Goal: Check status: Check status

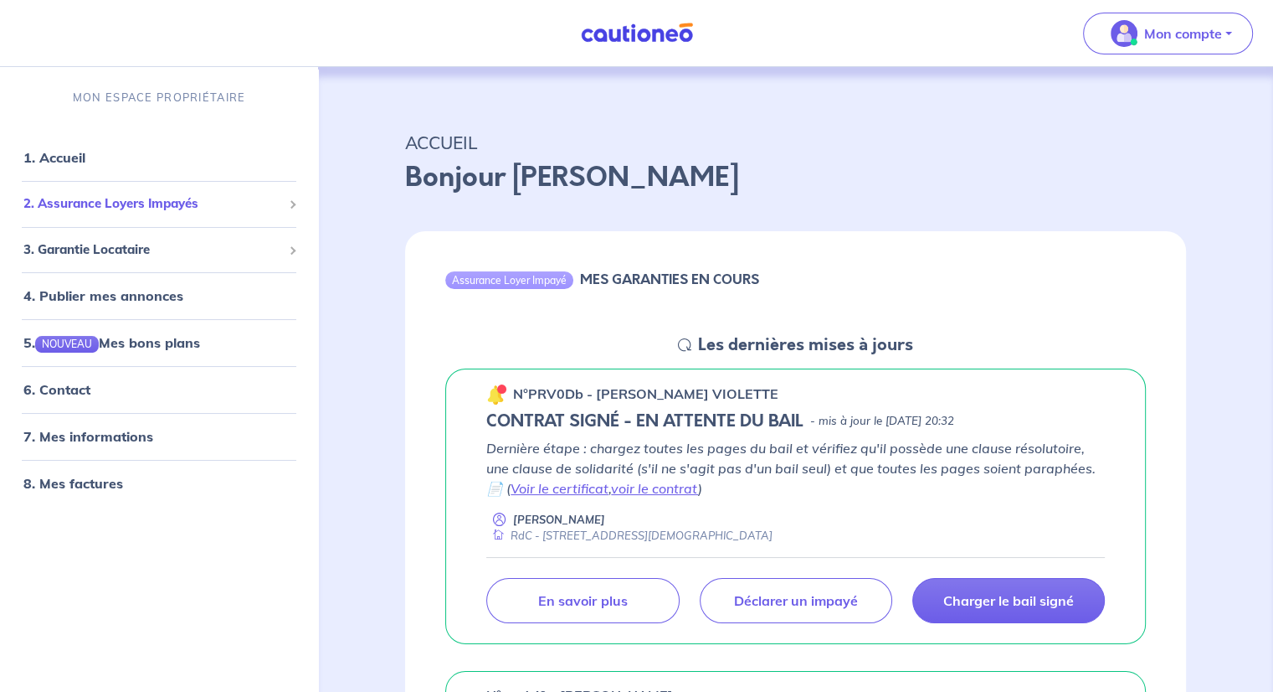
click at [81, 202] on span "2. Assurance Loyers Impayés" at bounding box center [152, 203] width 259 height 19
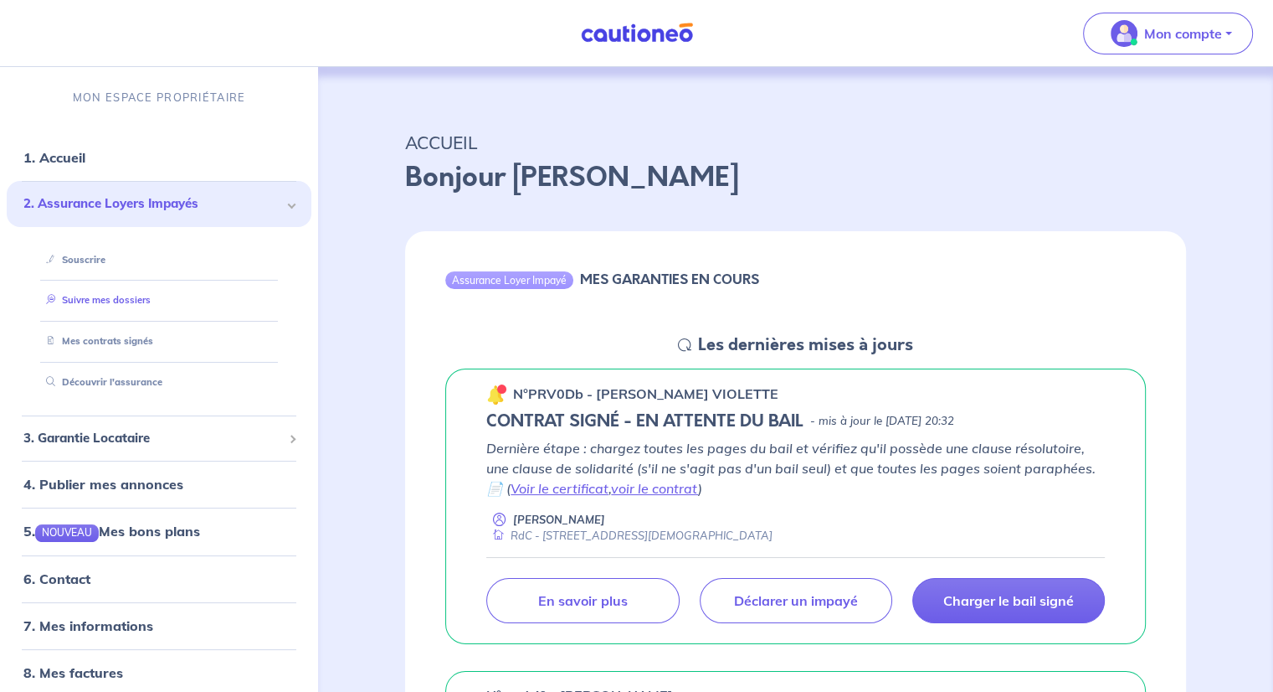
click at [85, 298] on link "Suivre mes dossiers" at bounding box center [94, 300] width 111 height 12
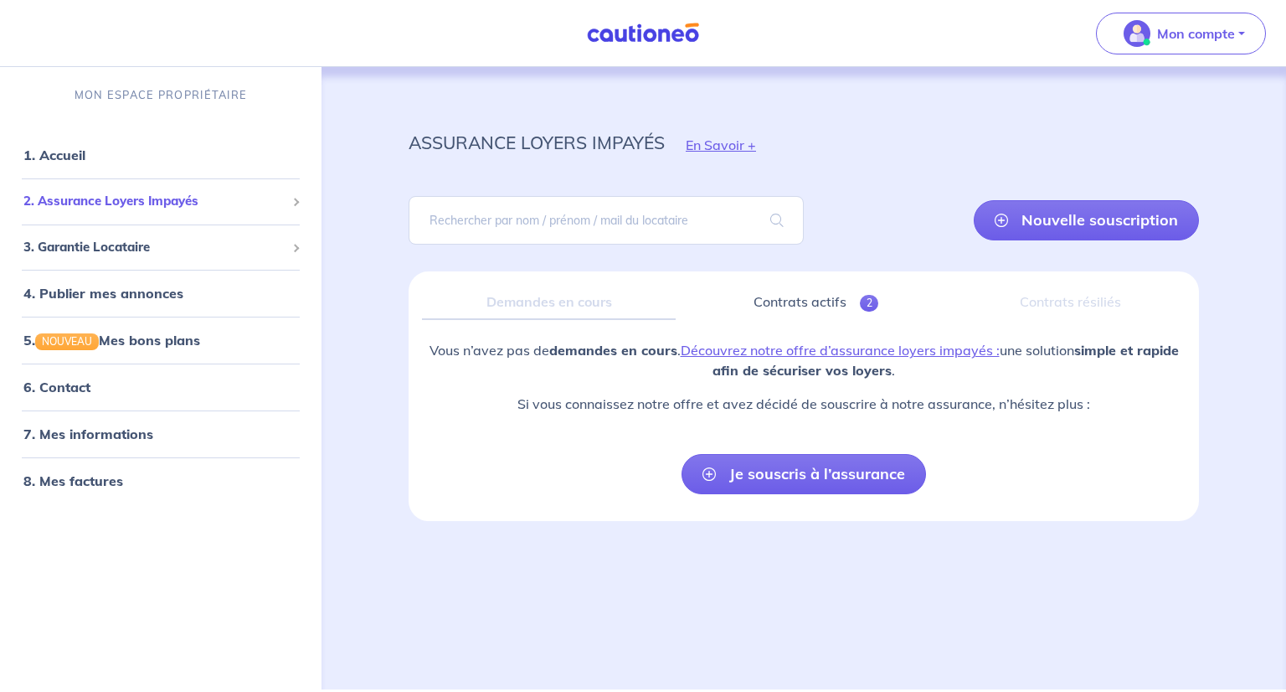
click at [106, 197] on span "2. Assurance Loyers Impayés" at bounding box center [154, 201] width 262 height 19
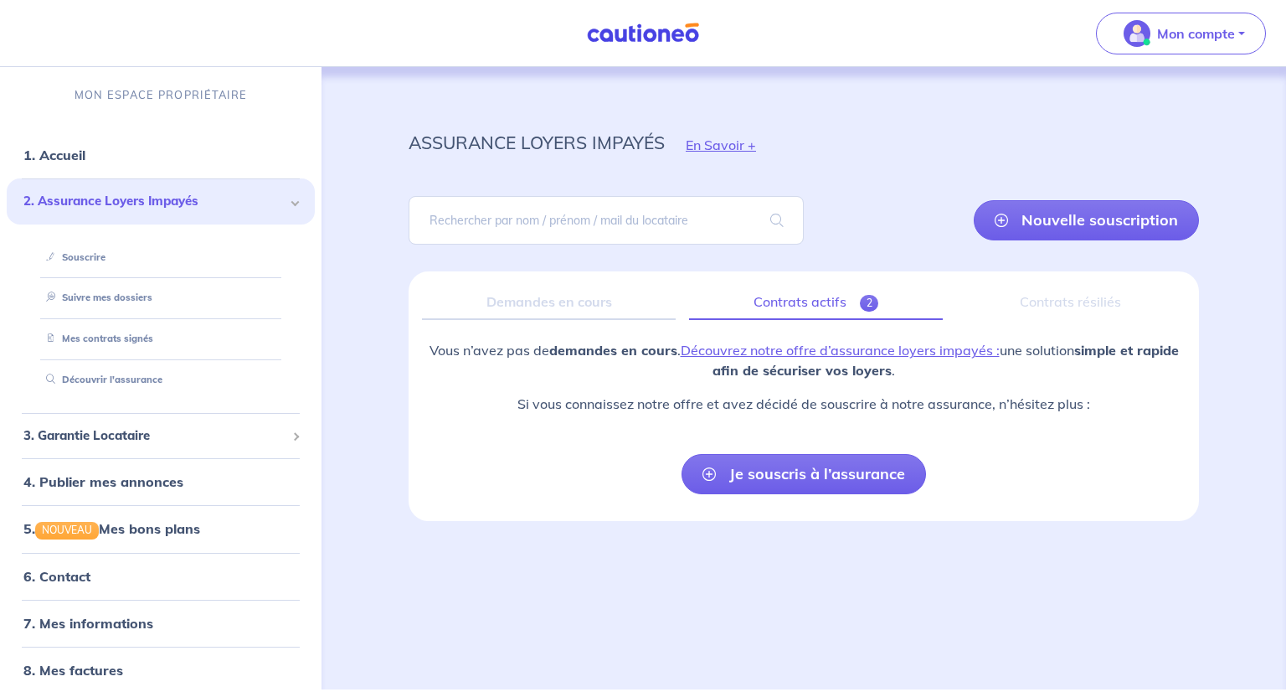
click at [804, 302] on link "Contrats actifs 2" at bounding box center [816, 302] width 254 height 35
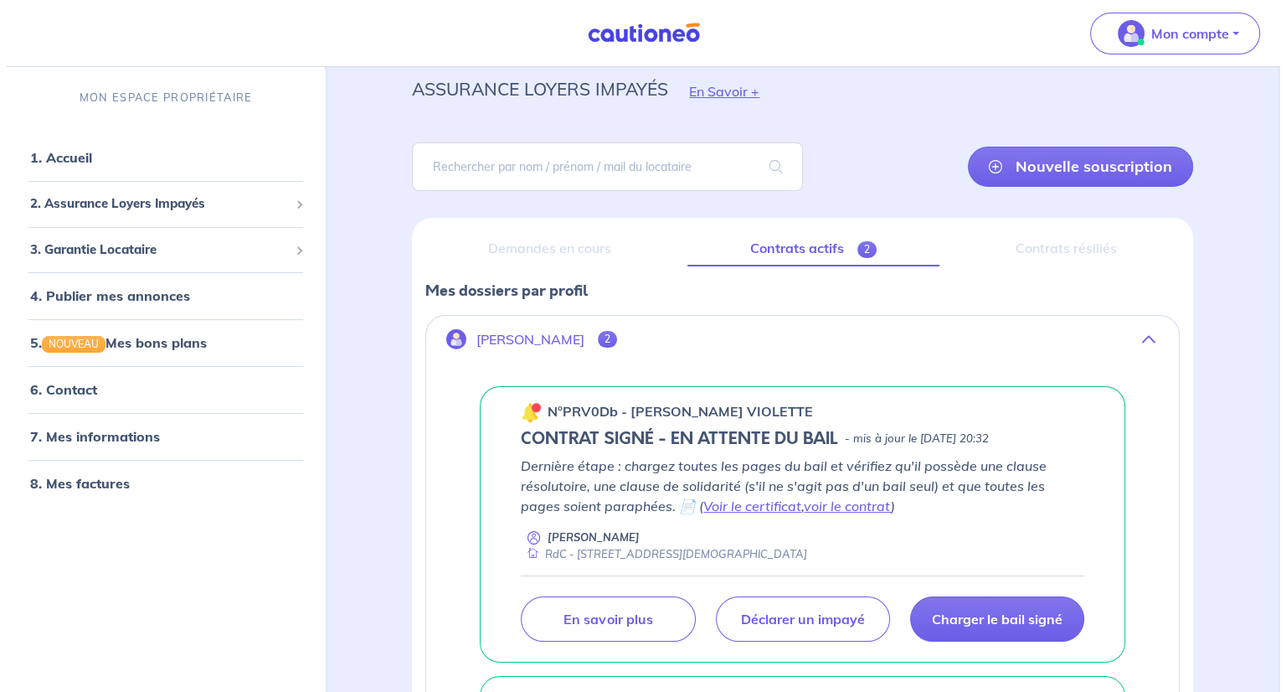
scroll to position [84, 0]
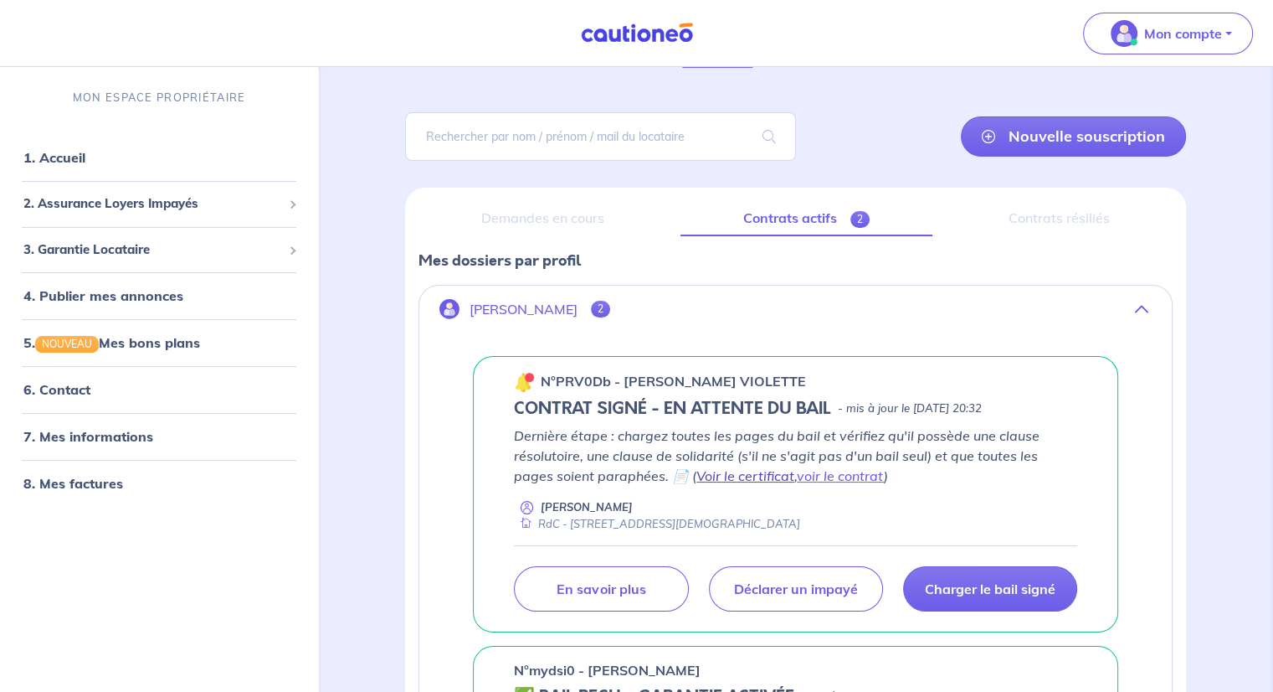
click at [697, 471] on link "Voir le certificat" at bounding box center [746, 475] width 98 height 17
click at [809, 473] on link "voir le contrat" at bounding box center [840, 475] width 87 height 17
click at [615, 584] on p "En savoir plus" at bounding box center [601, 588] width 89 height 17
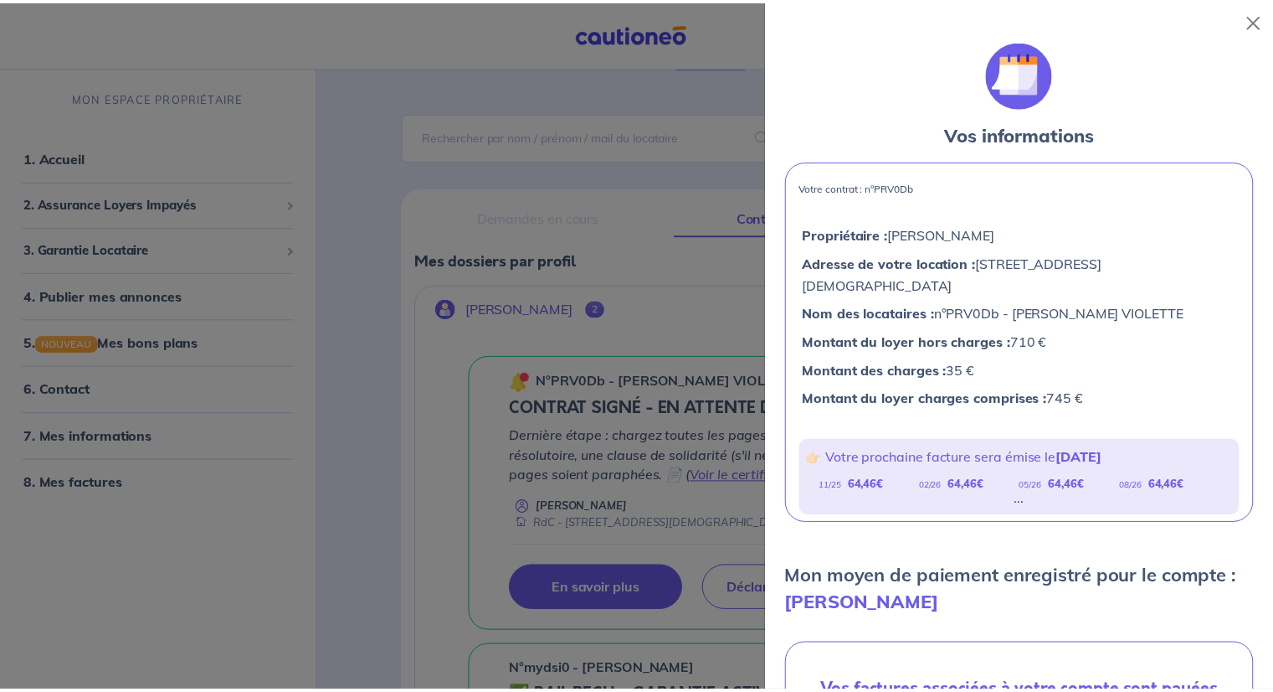
scroll to position [0, 0]
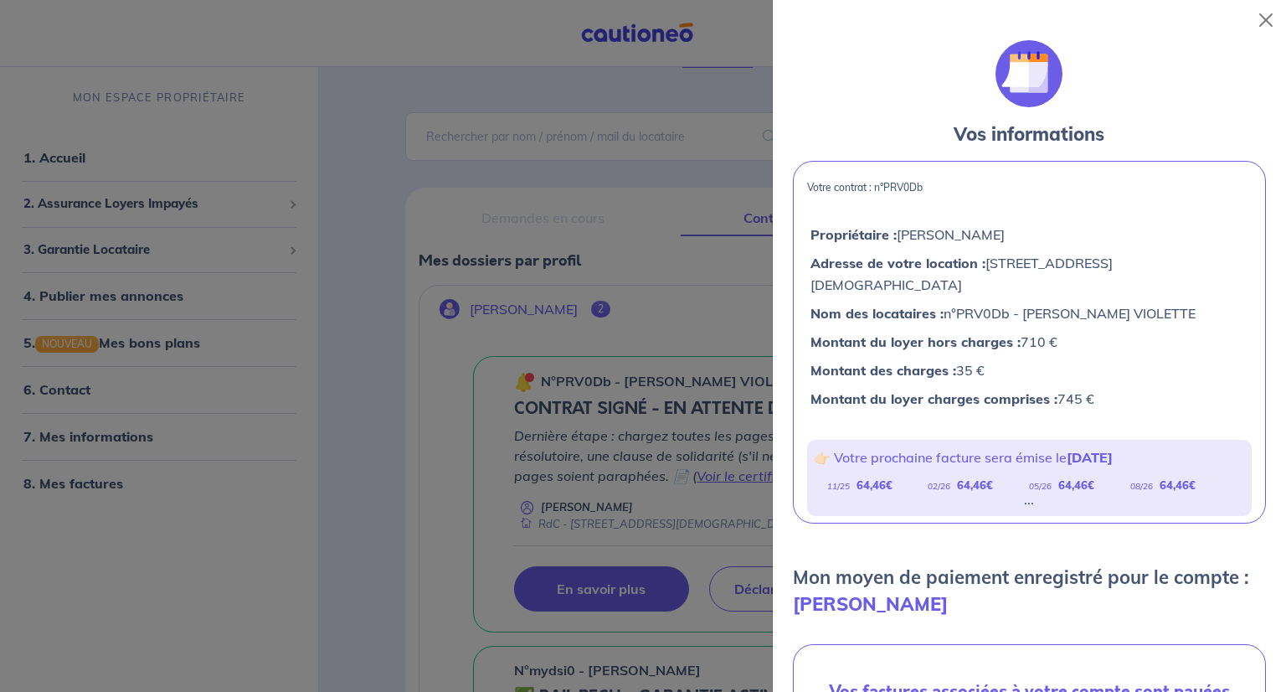
click at [134, 589] on div at bounding box center [643, 346] width 1286 height 692
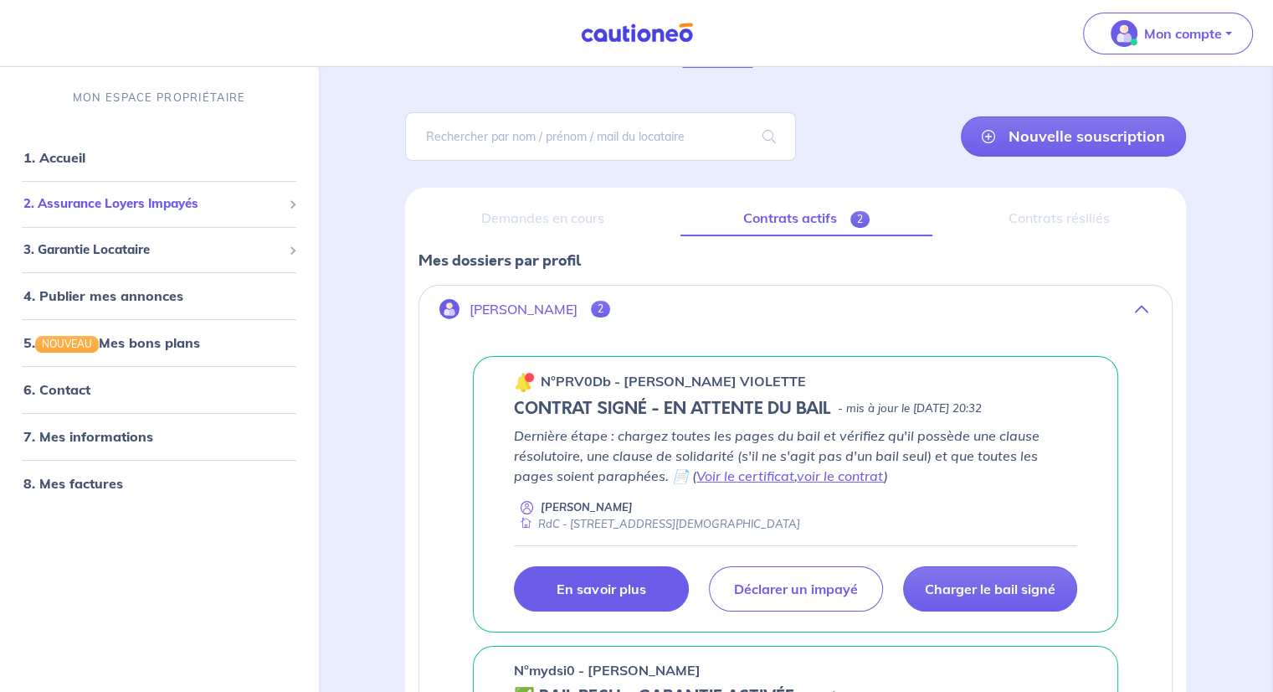
click at [120, 203] on span "2. Assurance Loyers Impayés" at bounding box center [152, 203] width 259 height 19
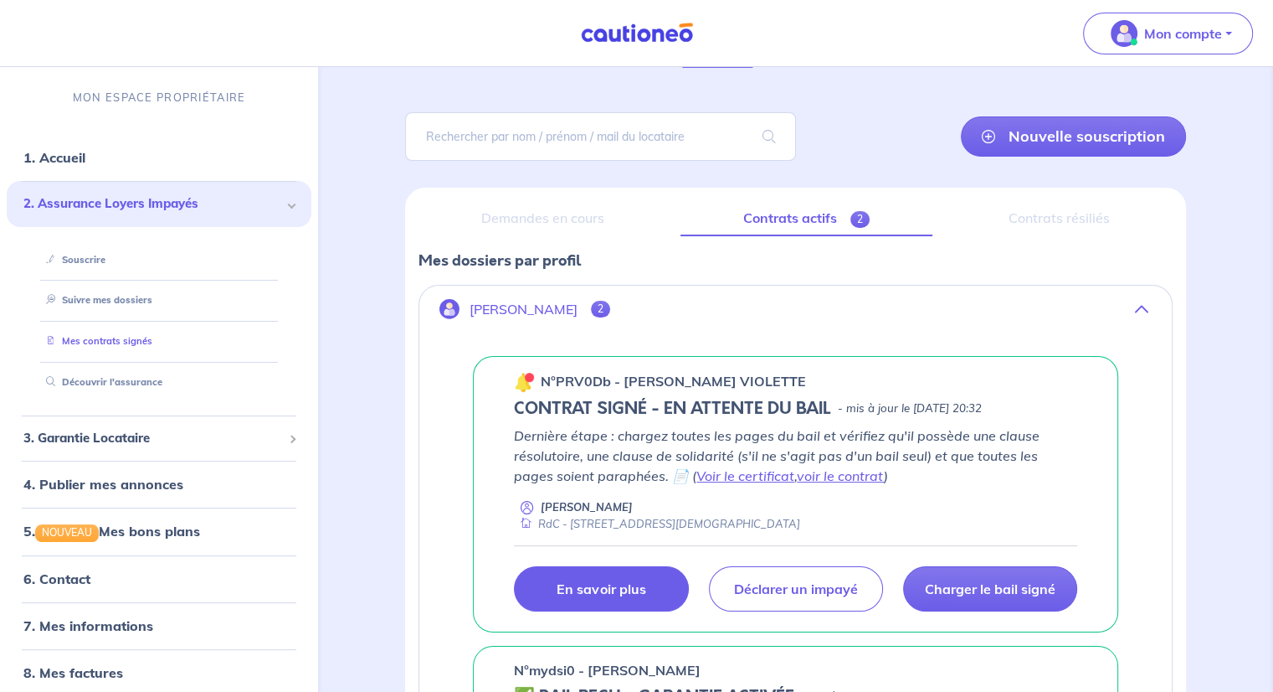
click at [111, 343] on link "Mes contrats signés" at bounding box center [95, 341] width 113 height 12
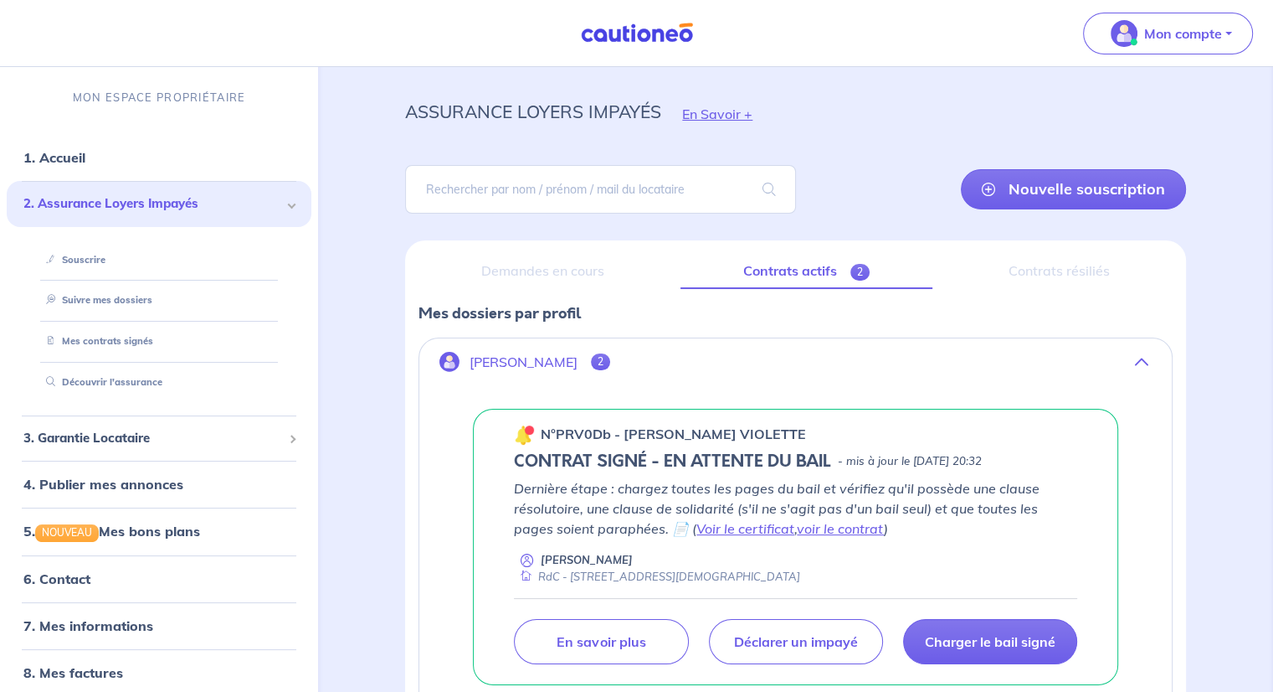
scroll to position [17, 0]
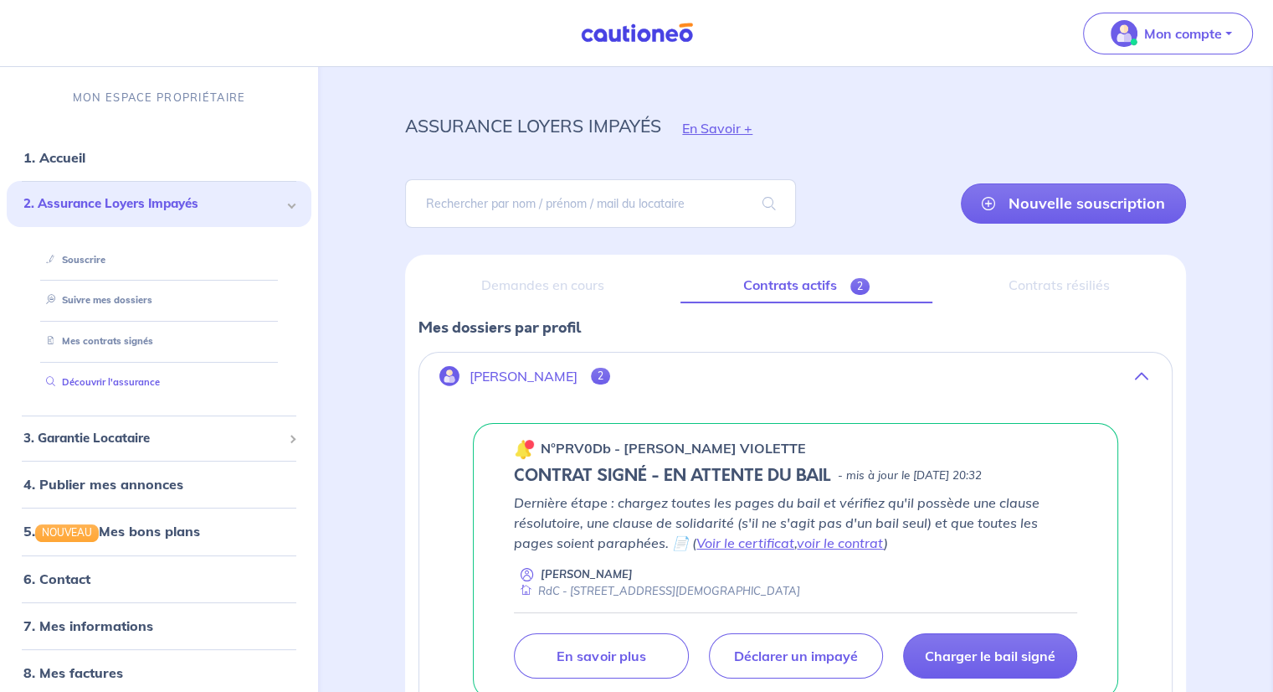
click at [101, 377] on link "Découvrir l'assurance" at bounding box center [99, 382] width 121 height 12
click at [1226, 32] on button "Mon compte" at bounding box center [1168, 34] width 170 height 42
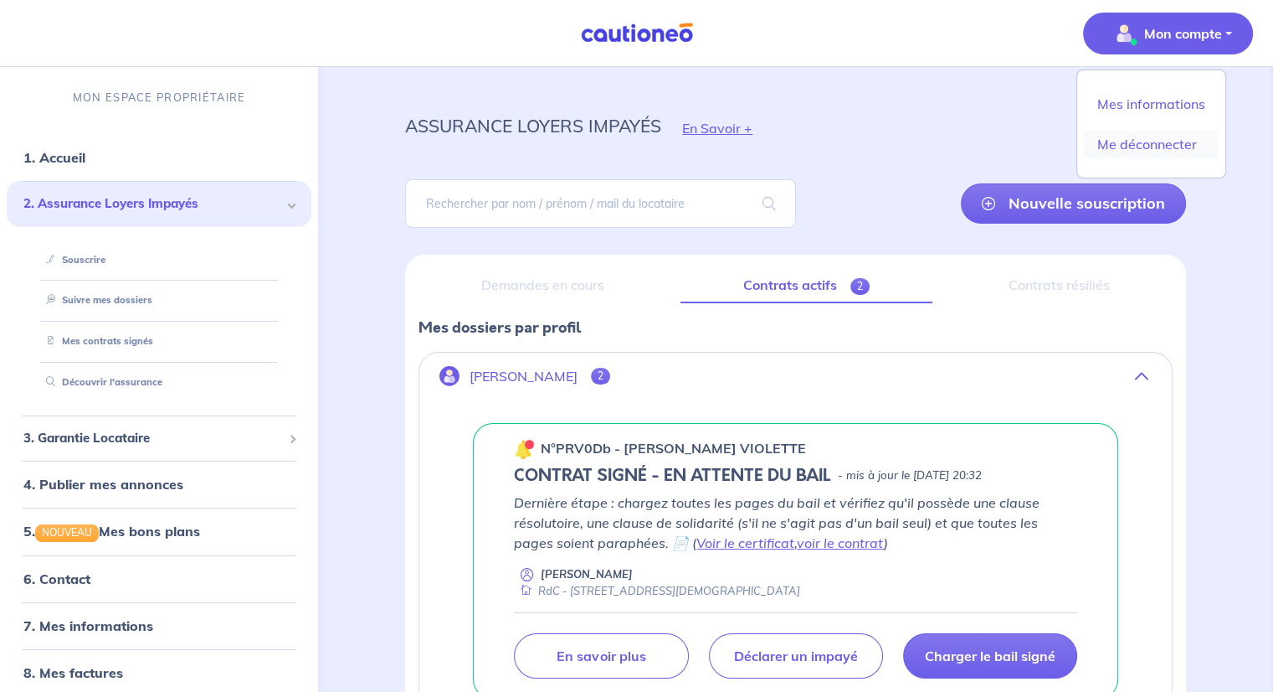
click at [1148, 142] on link "Me déconnecter" at bounding box center [1151, 144] width 135 height 27
